Goal: Information Seeking & Learning: Learn about a topic

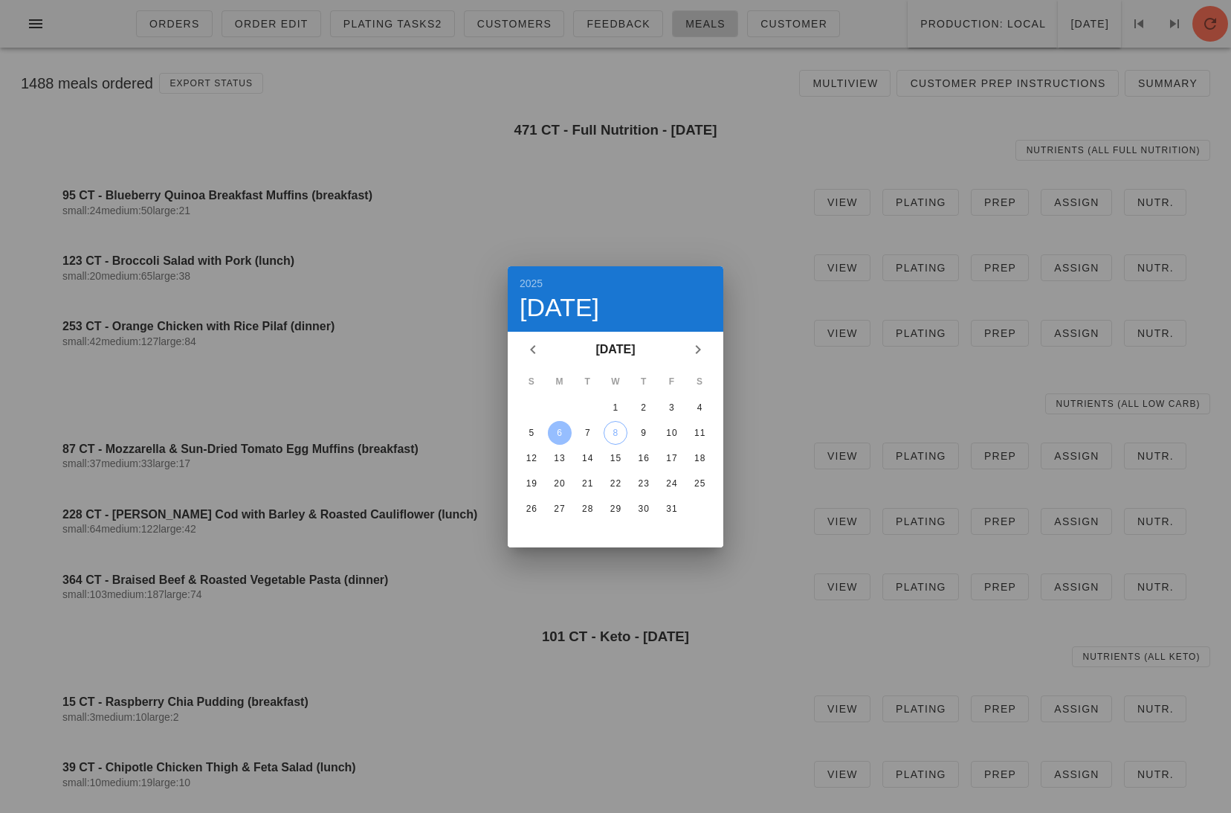
click at [568, 428] on div "6" at bounding box center [560, 433] width 24 height 10
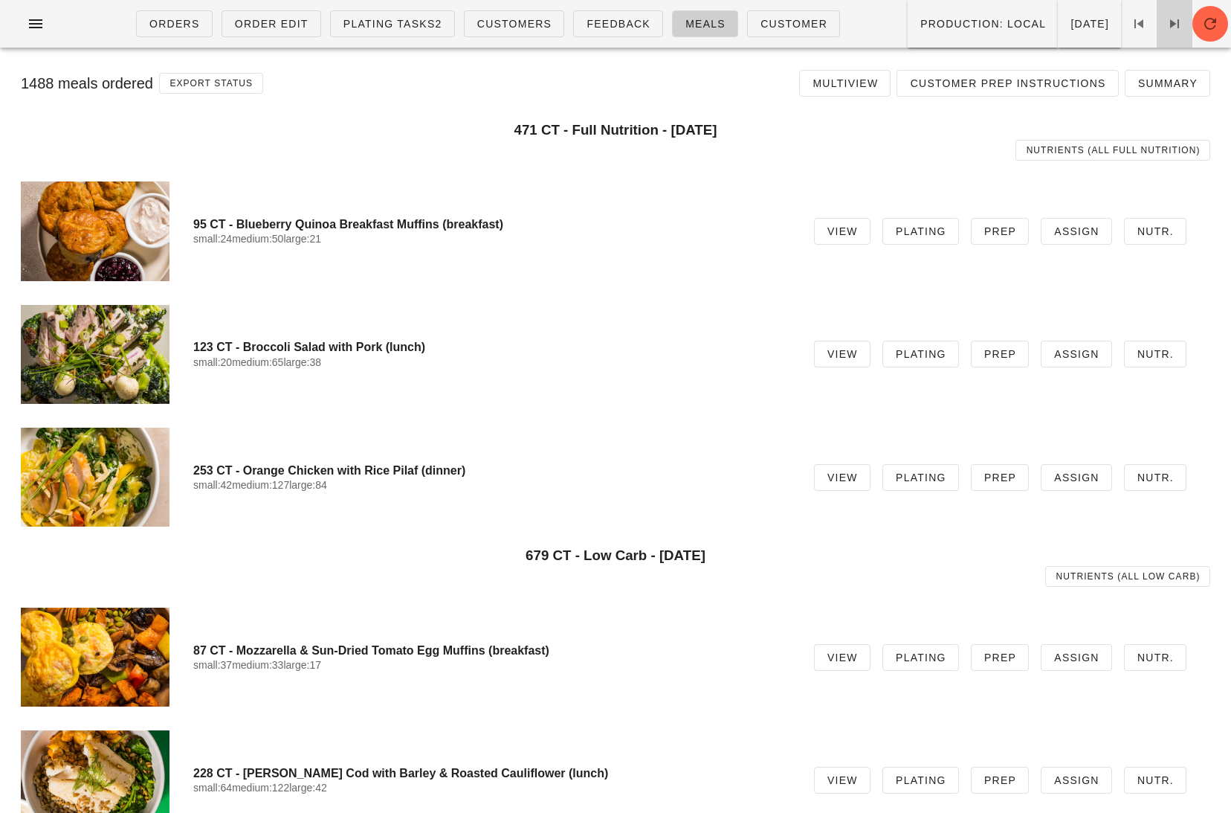
click at [1178, 28] on icon at bounding box center [1175, 24] width 18 height 18
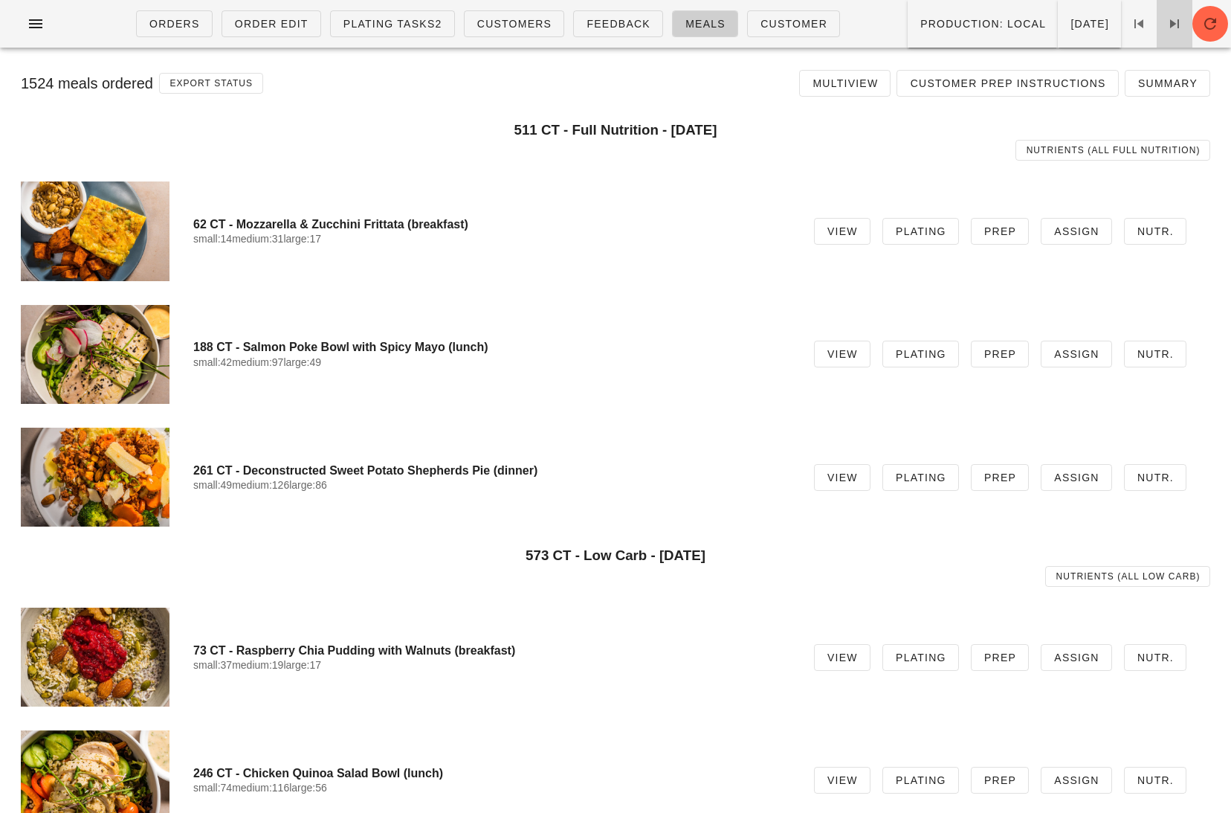
click at [1172, 24] on icon at bounding box center [1175, 24] width 18 height 18
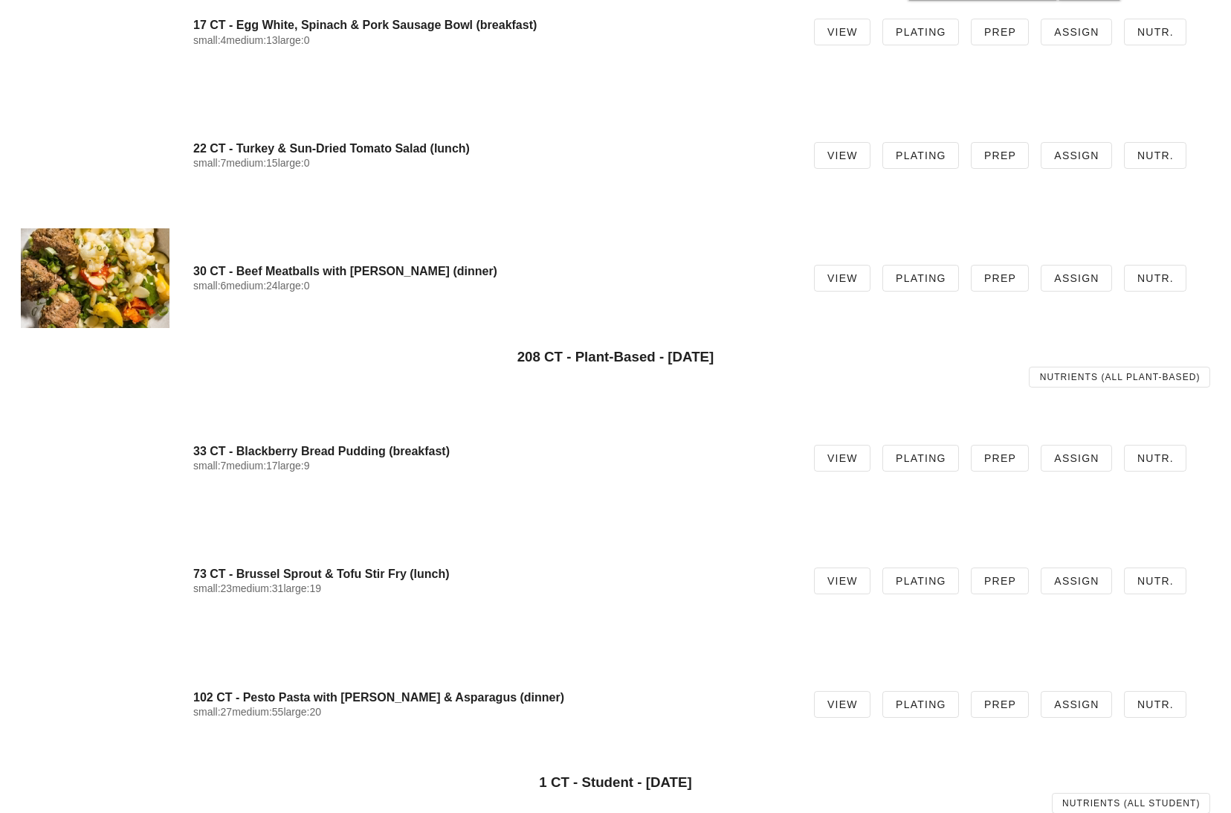
scroll to position [1477, 0]
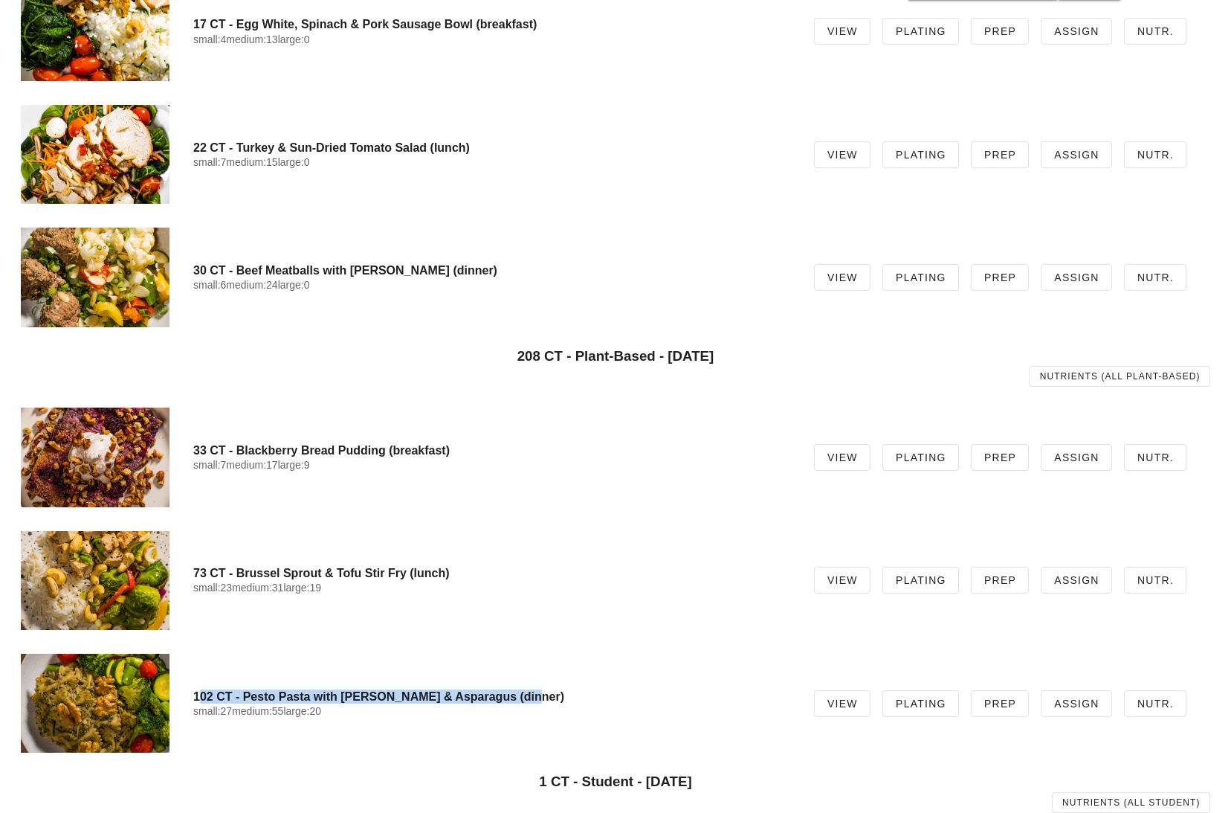
drag, startPoint x: 515, startPoint y: 692, endPoint x: 193, endPoint y: 695, distance: 322.0
click at [193, 695] on h4 "102 CT - Pesto Pasta with Zucchini & Asparagus (dinner)" at bounding box center [491, 696] width 597 height 14
copy h4 "102 CT - Pesto Pasta with Zucchini & Asparagus (dinner)"
click at [65, 454] on div at bounding box center [95, 456] width 149 height 99
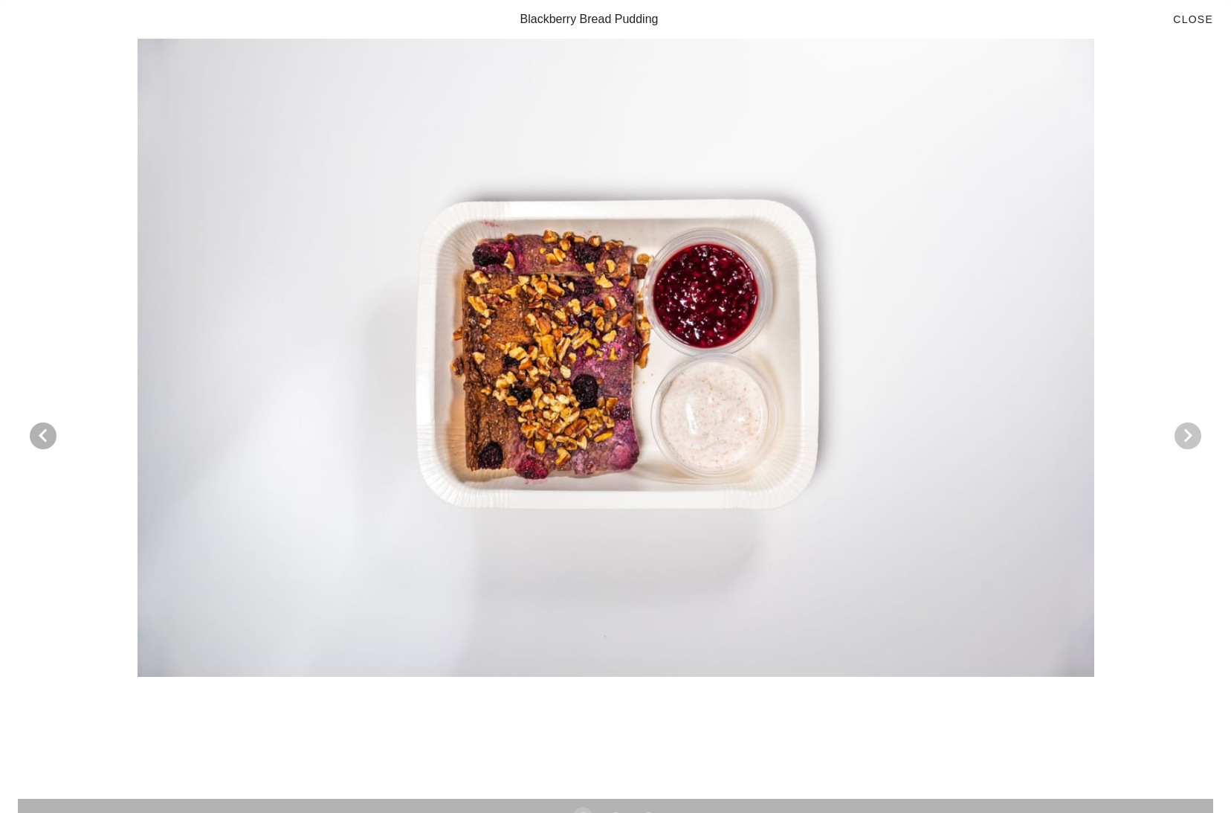
click at [1179, 434] on icon "Next visual" at bounding box center [1188, 436] width 18 height 18
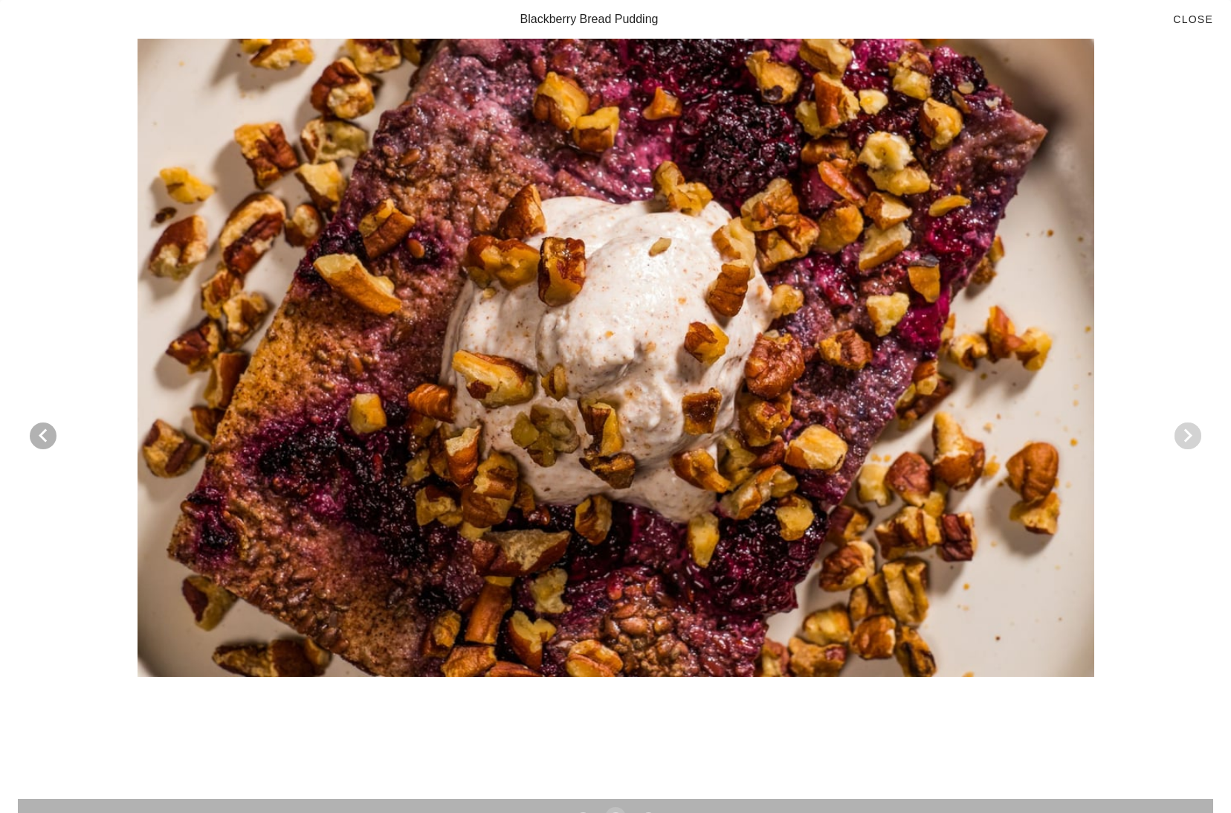
click at [1179, 434] on icon "Next visual" at bounding box center [1188, 436] width 18 height 18
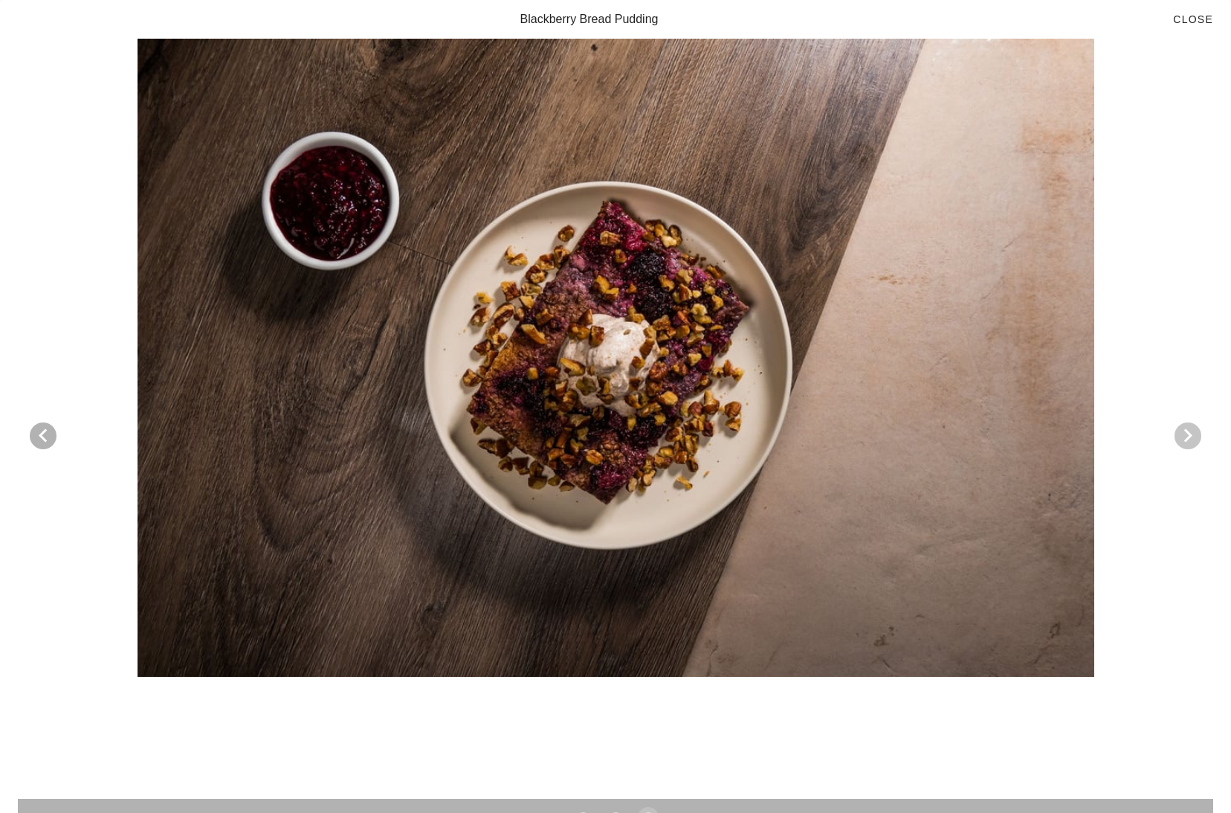
click at [1179, 434] on icon "Next visual" at bounding box center [1188, 436] width 18 height 18
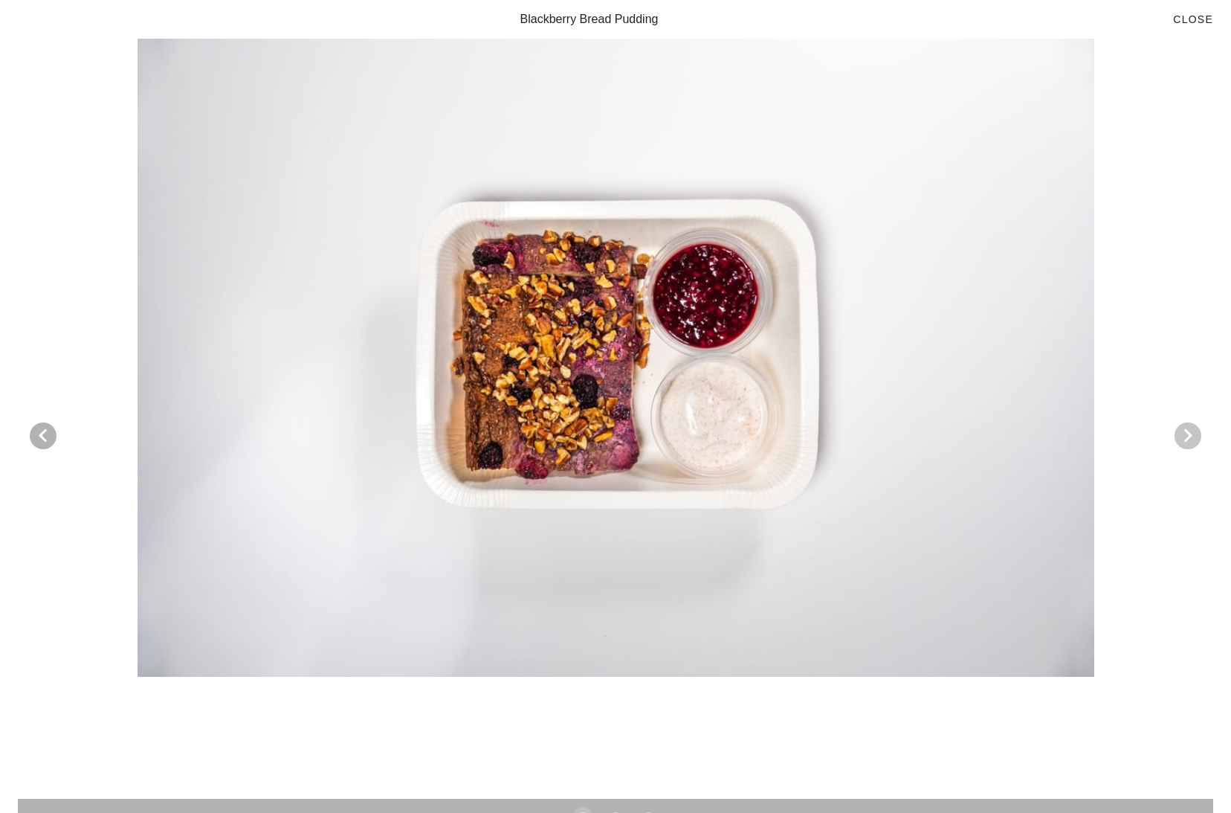
click at [1179, 434] on icon "Next visual" at bounding box center [1188, 436] width 18 height 18
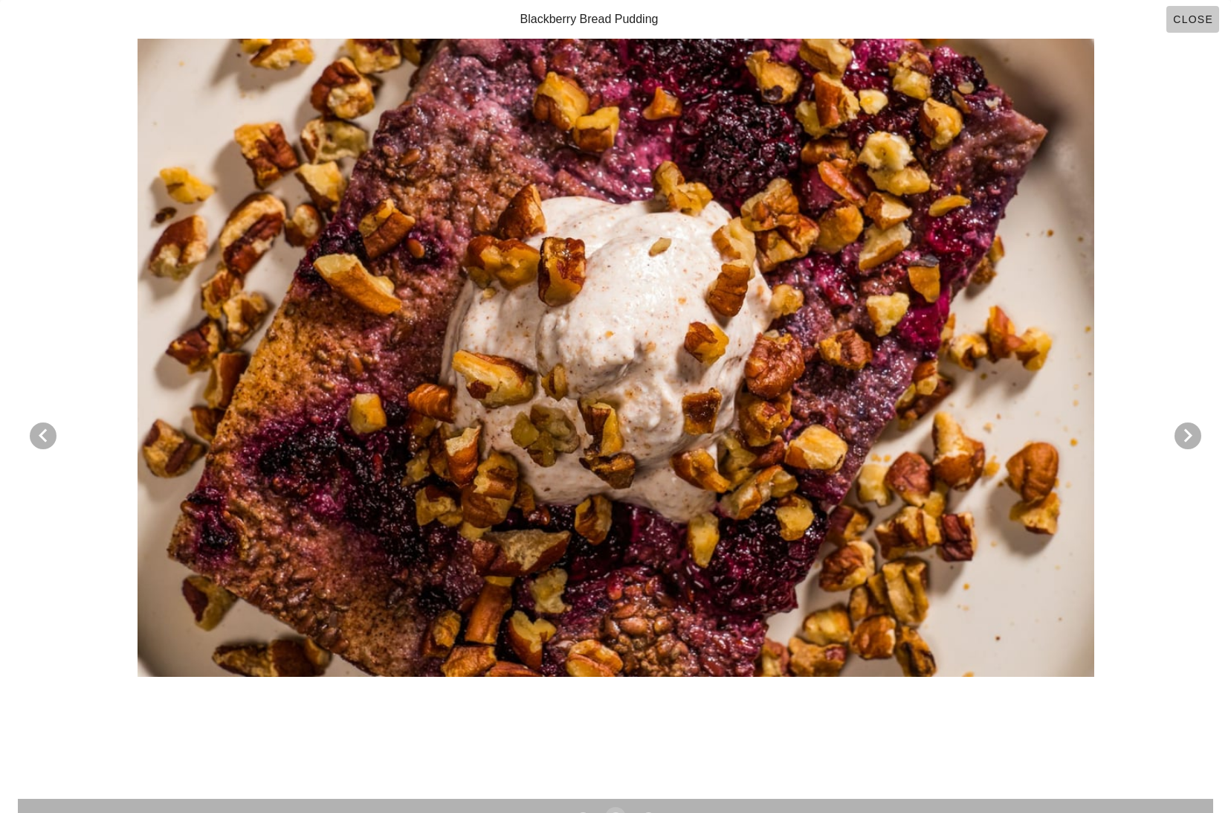
click at [1203, 11] on button "Close" at bounding box center [1193, 19] width 53 height 27
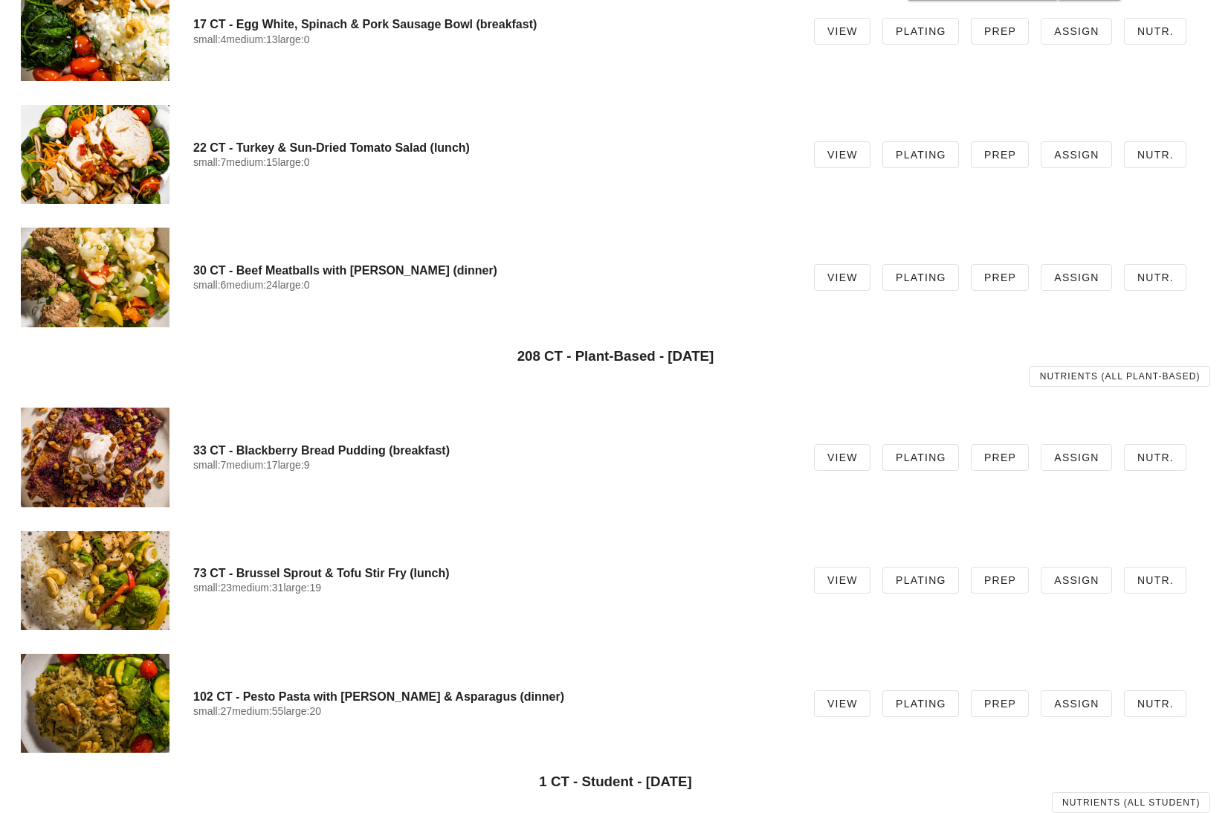
click at [109, 716] on div at bounding box center [95, 703] width 149 height 99
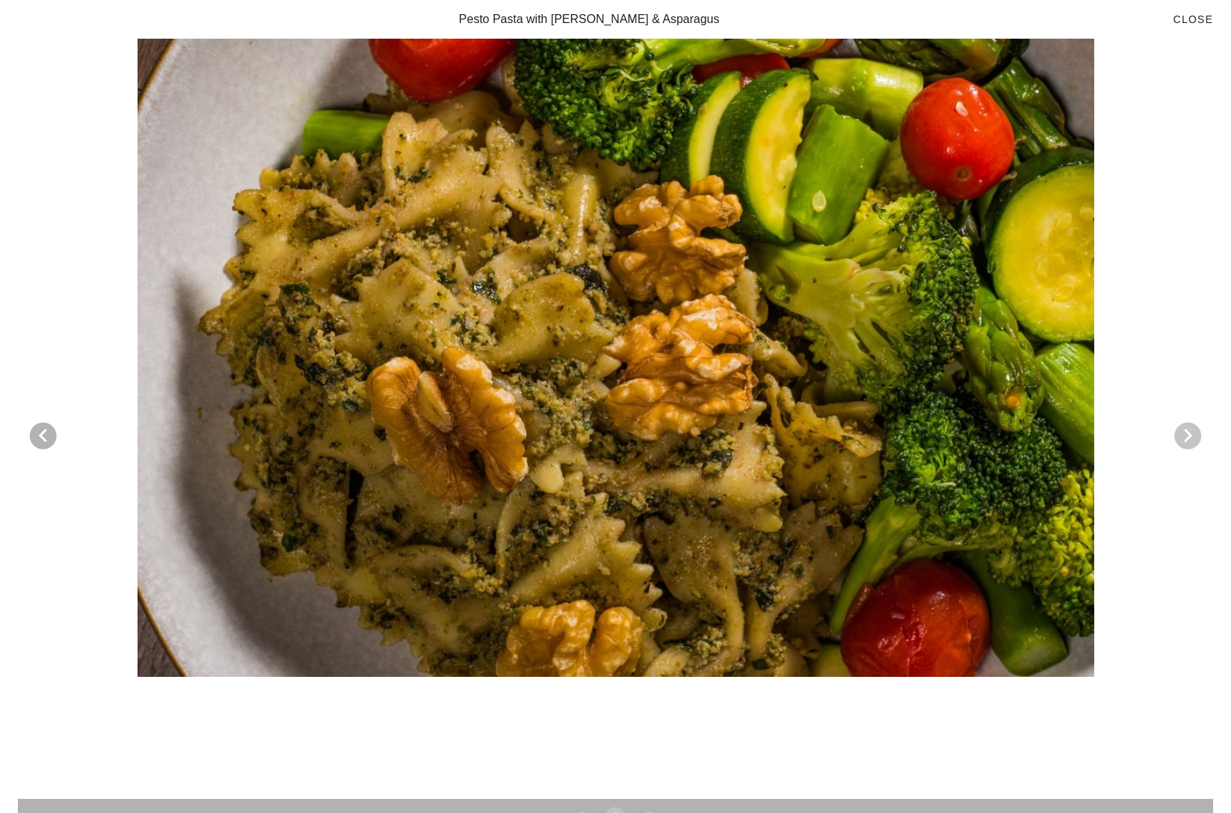
click at [1188, 432] on icon "Next visual" at bounding box center [1188, 436] width 18 height 18
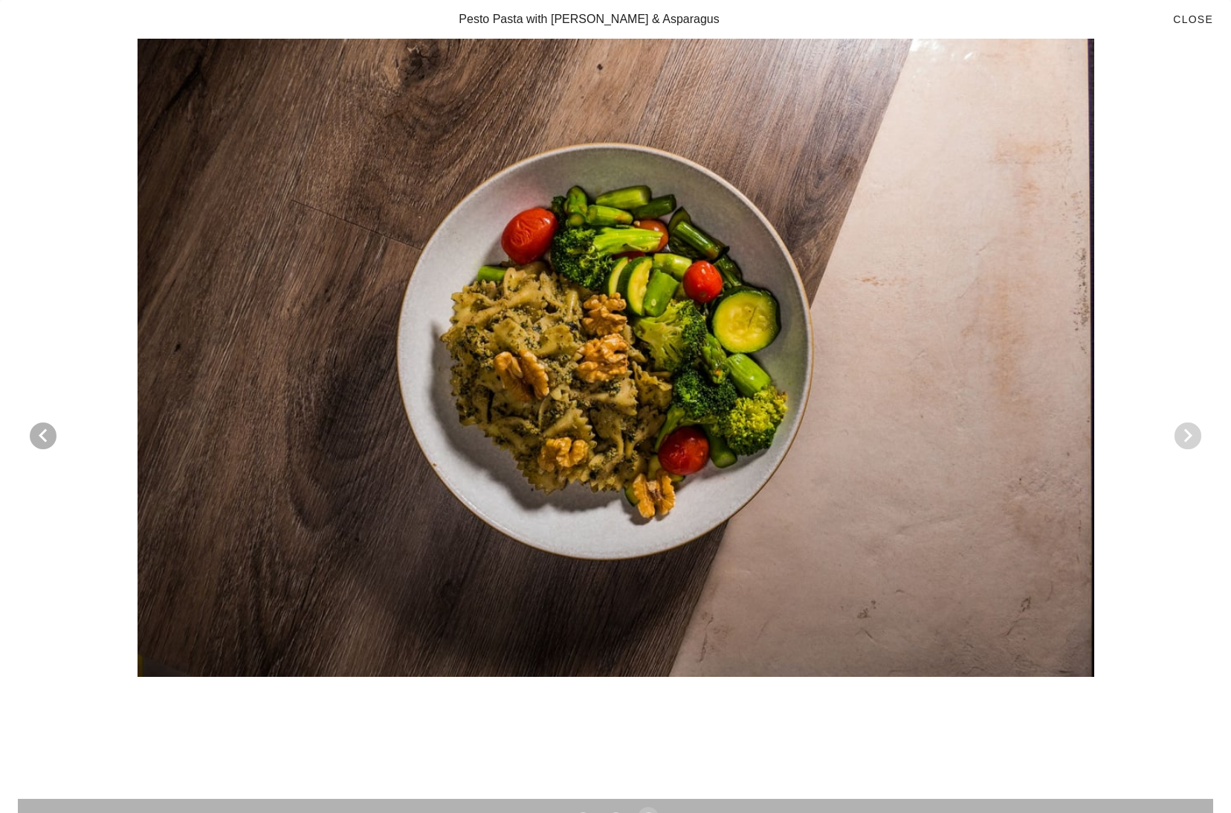
click at [1188, 432] on icon "Next visual" at bounding box center [1188, 436] width 18 height 18
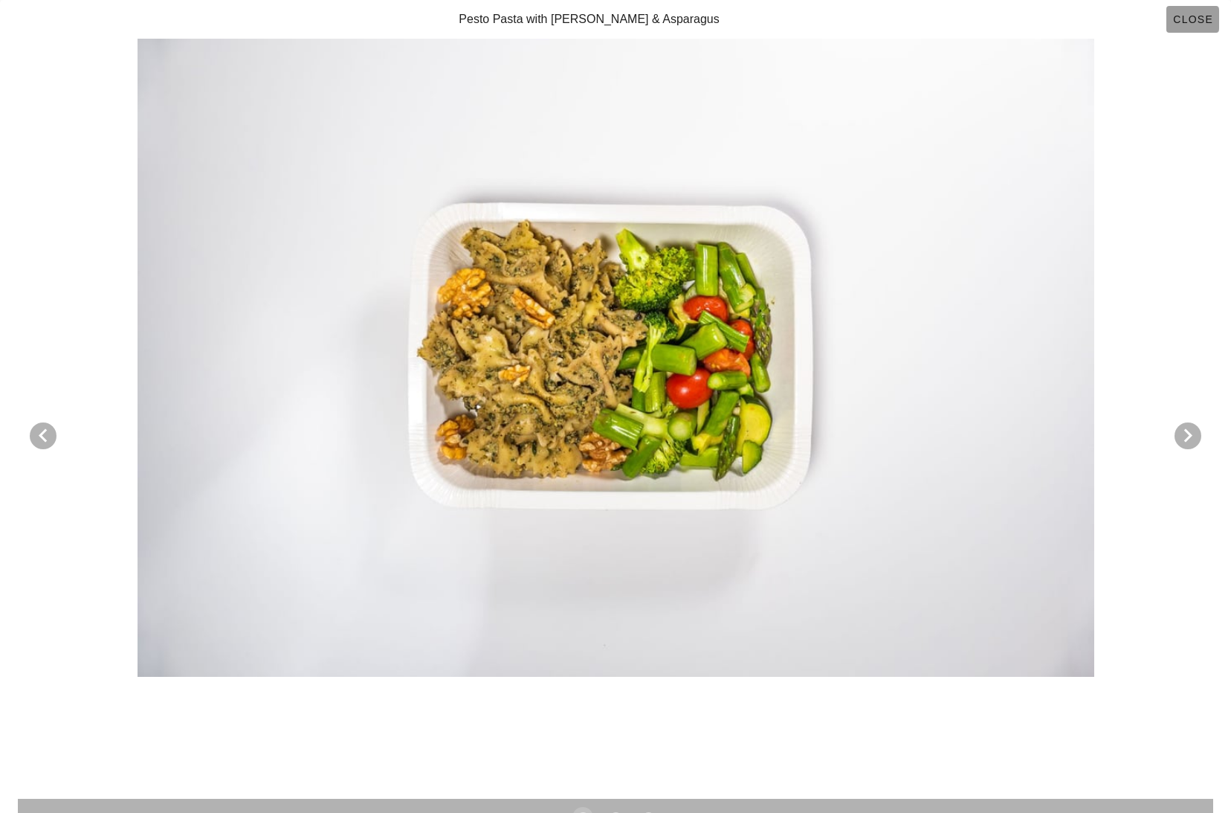
click at [1189, 8] on button "Close" at bounding box center [1193, 19] width 53 height 27
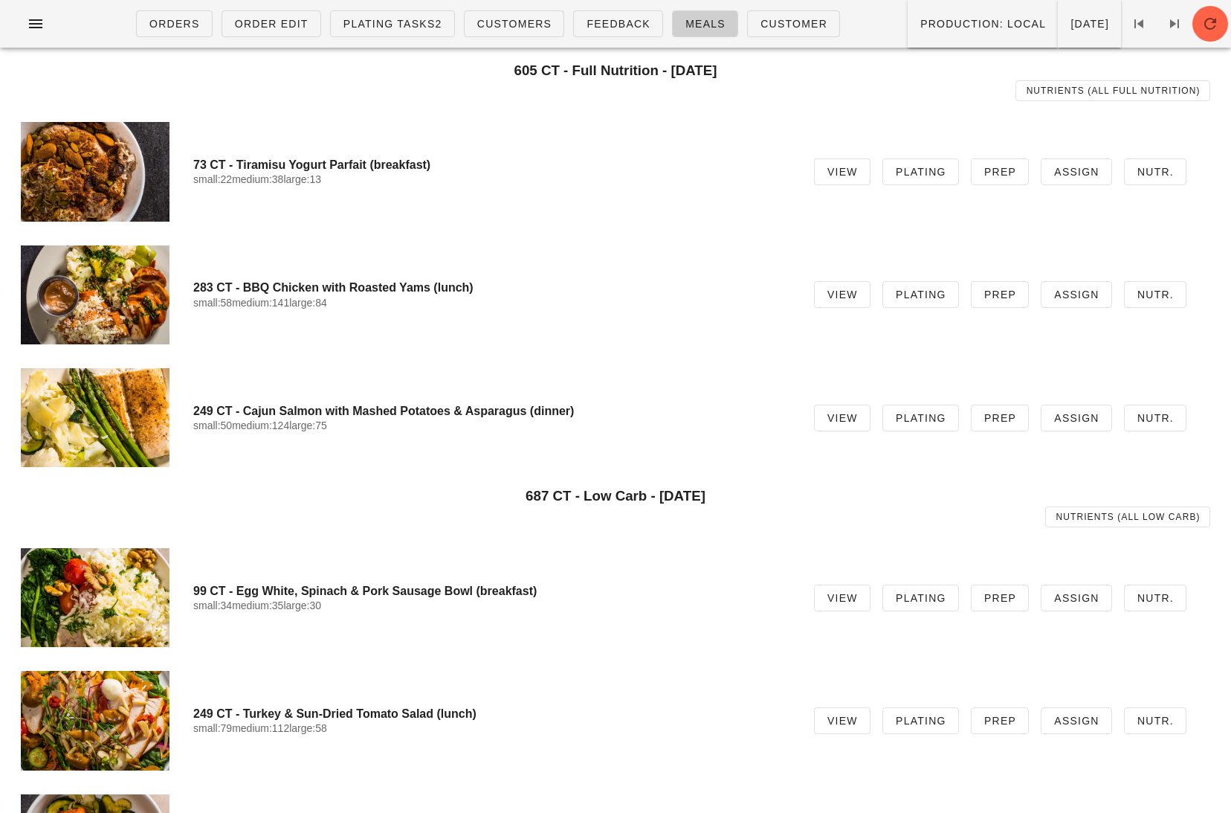
scroll to position [0, 0]
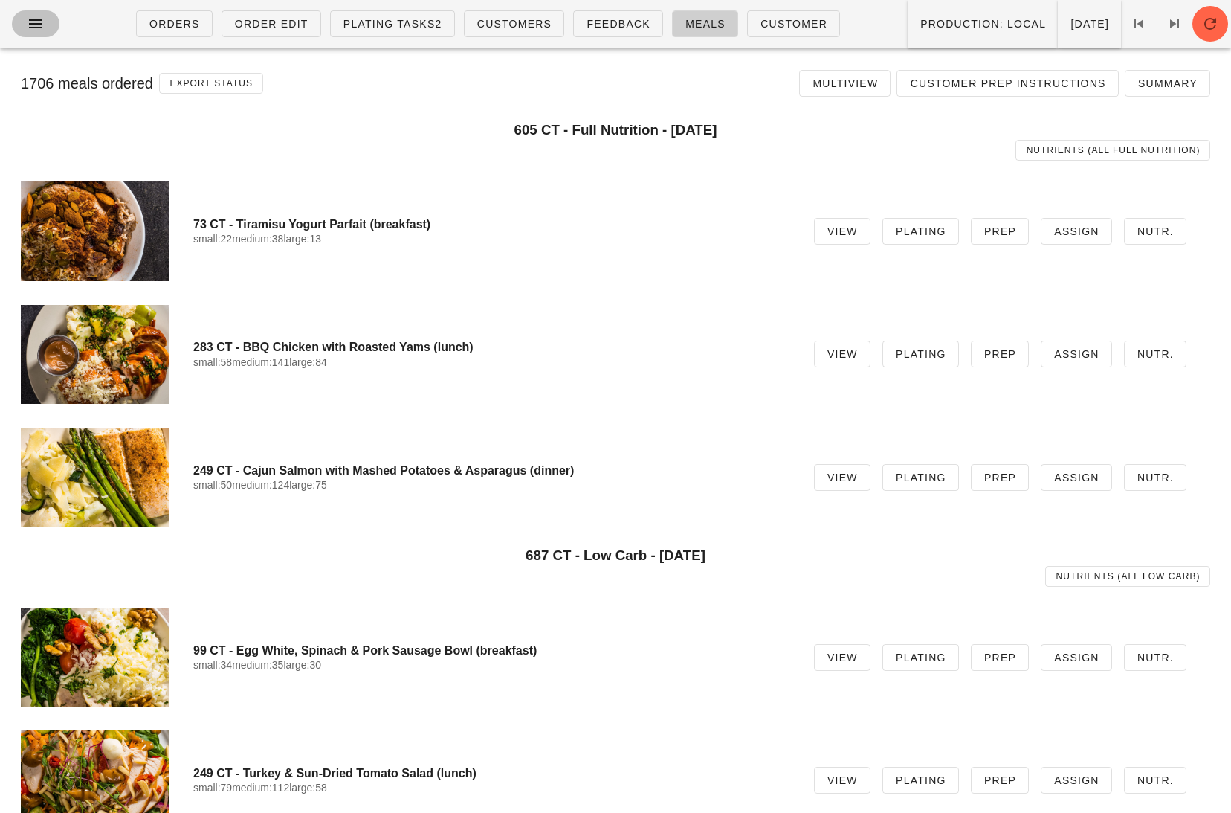
click at [41, 28] on icon "button" at bounding box center [36, 24] width 18 height 18
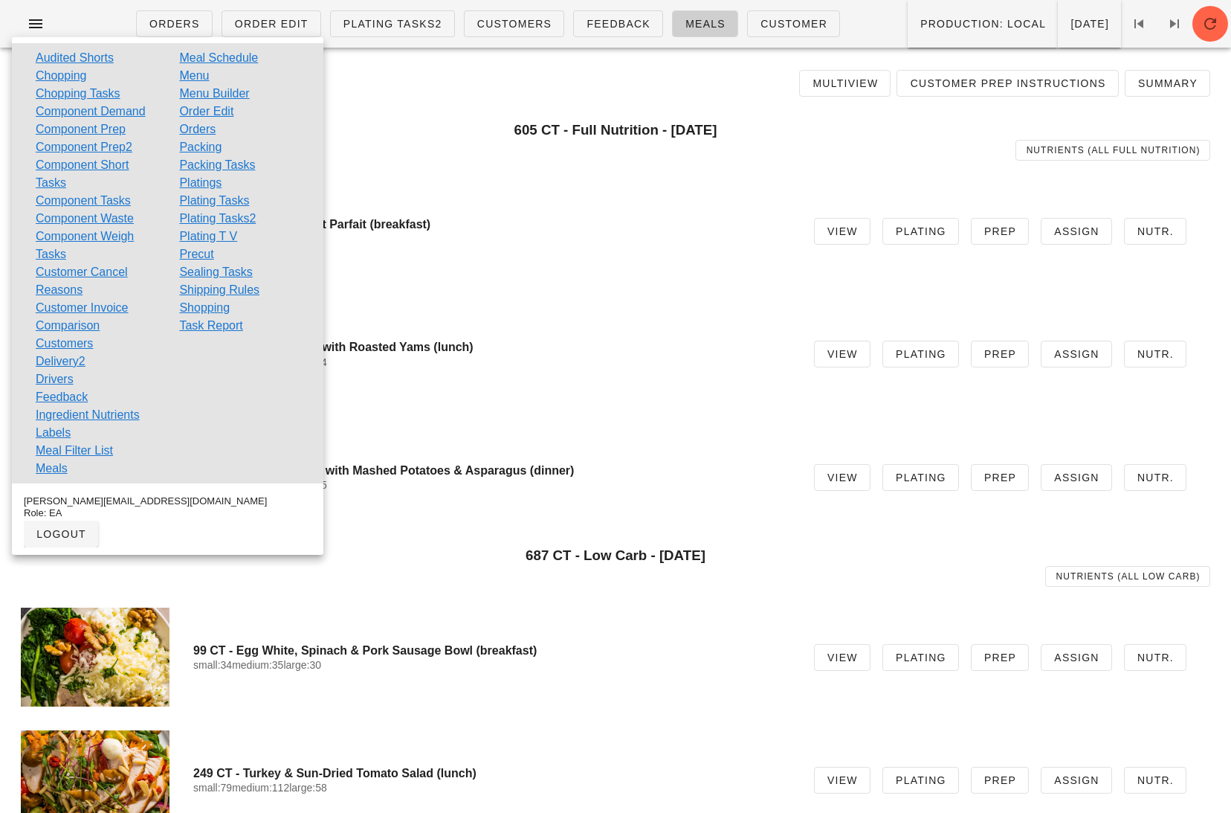
click at [592, 344] on h4 "283 CT - BBQ Chicken with Roasted Yams (lunch)" at bounding box center [491, 347] width 597 height 14
